Goal: Find specific page/section: Find specific page/section

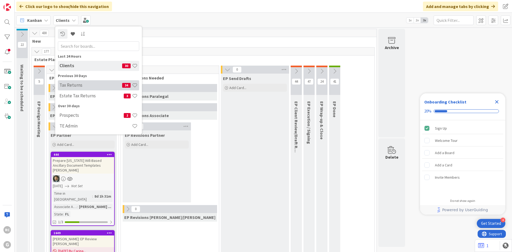
click at [76, 86] on h4 "Tax Returns" at bounding box center [91, 84] width 63 height 5
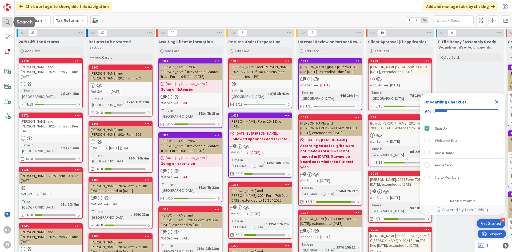
click at [7, 24] on div at bounding box center [7, 22] width 11 height 11
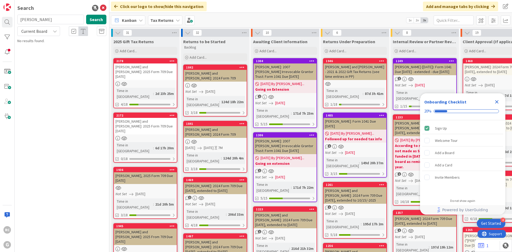
type input "[PERSON_NAME]"
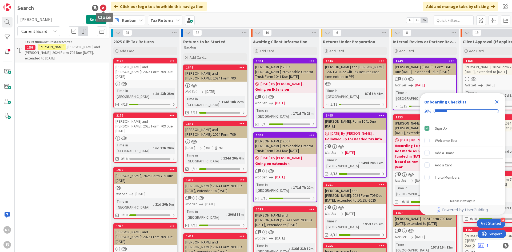
click at [103, 5] on icon at bounding box center [103, 8] width 6 height 6
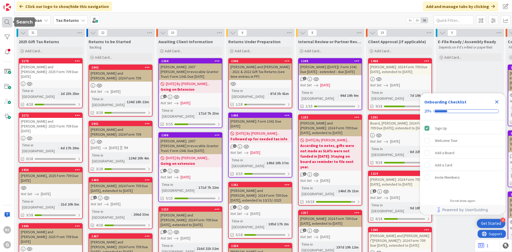
click at [8, 20] on div at bounding box center [7, 22] width 11 height 11
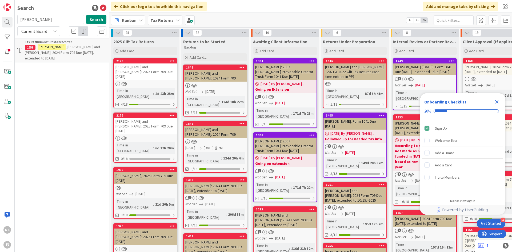
click at [61, 47] on span ", [PERSON_NAME] and [PERSON_NAME]: 2024 Form 709 Due [DATE], extended to [DATE]" at bounding box center [62, 53] width 75 height 16
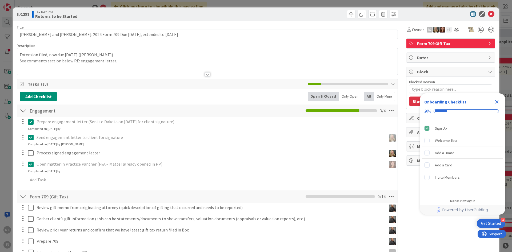
click at [41, 61] on div at bounding box center [207, 68] width 381 height 14
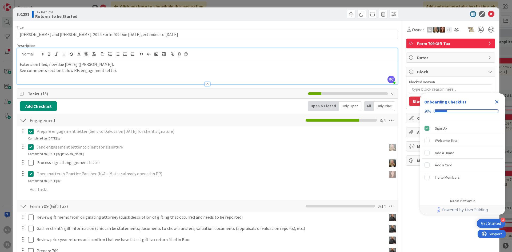
click at [20, 64] on p "Extension filed, now due [DATE] ([PERSON_NAME])." at bounding box center [207, 64] width 375 height 6
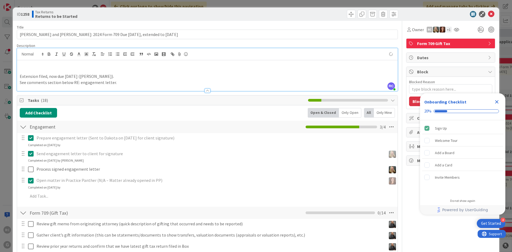
type textarea "x"
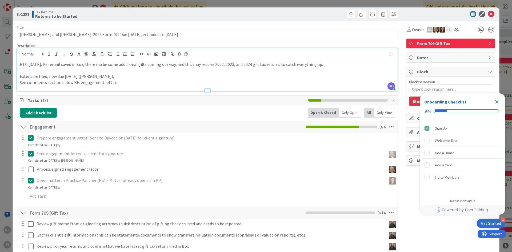
type textarea "x"
click at [488, 15] on icon at bounding box center [491, 14] width 6 height 6
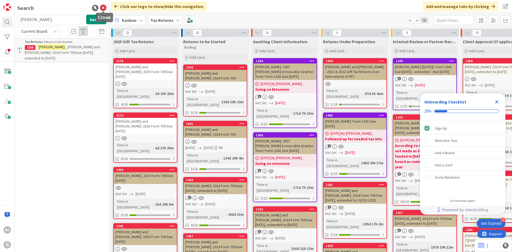
click at [102, 5] on icon at bounding box center [103, 8] width 6 height 6
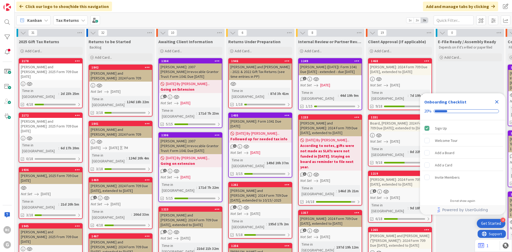
click at [81, 22] on icon at bounding box center [83, 20] width 4 height 4
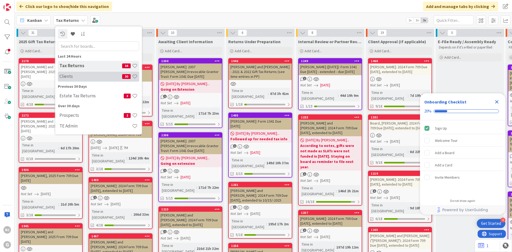
click at [80, 77] on h4 "Clients" at bounding box center [91, 76] width 63 height 5
